Goal: Information Seeking & Learning: Learn about a topic

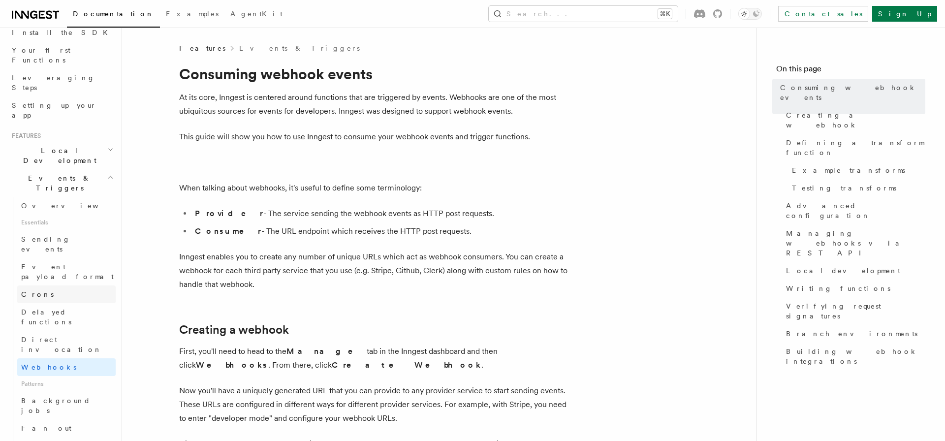
scroll to position [202, 0]
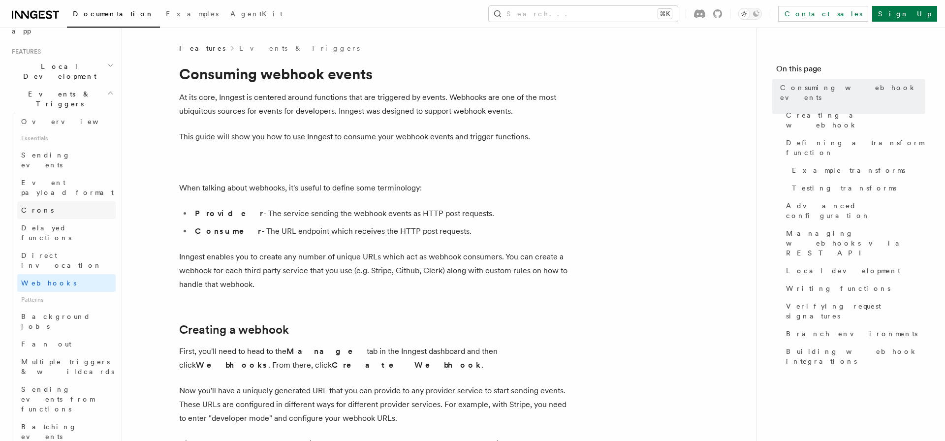
click at [45, 201] on link "Crons" at bounding box center [66, 210] width 98 height 18
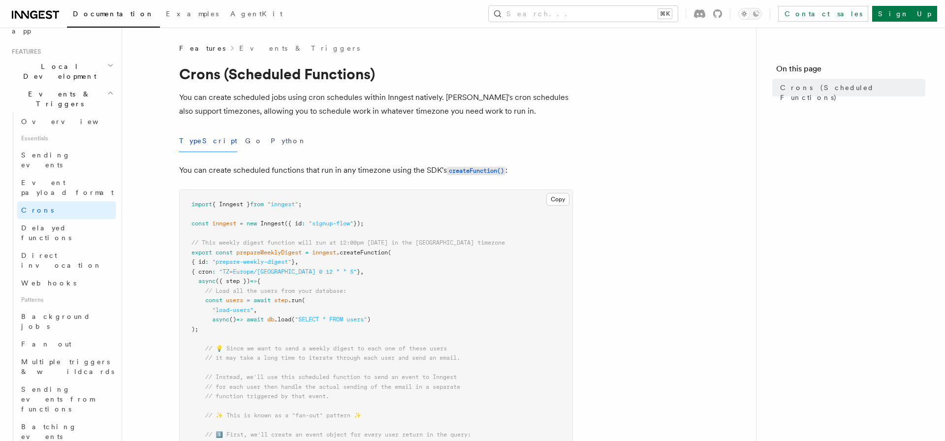
click at [264, 140] on div "TypeScript Go Python" at bounding box center [376, 141] width 394 height 22
click at [271, 140] on button "Python" at bounding box center [289, 141] width 36 height 22
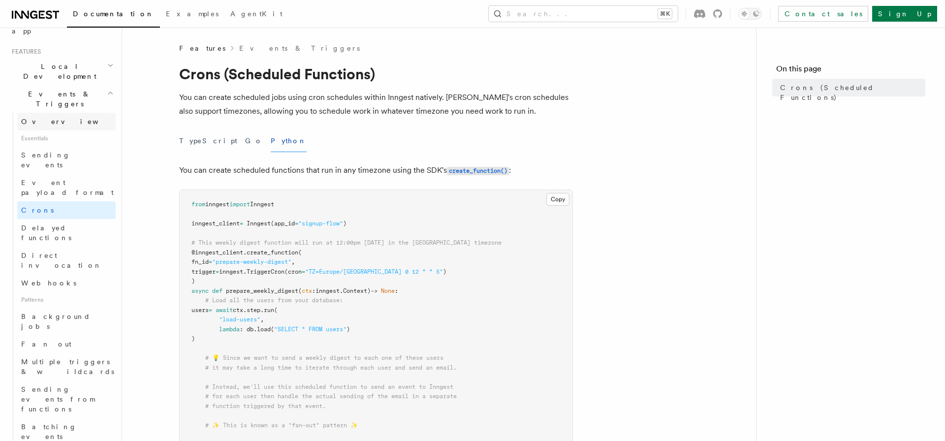
click at [39, 118] on span "Overview" at bounding box center [71, 122] width 101 height 8
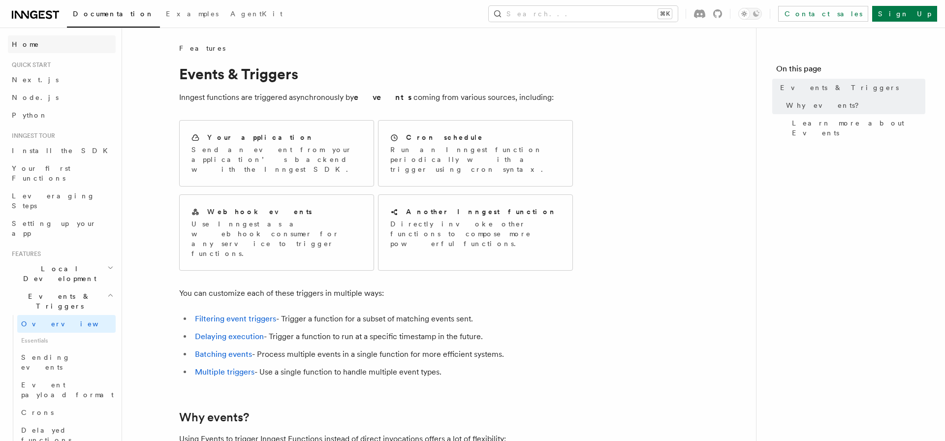
click at [38, 49] on link "Home" at bounding box center [62, 44] width 108 height 18
